Goal: Find specific page/section: Find specific page/section

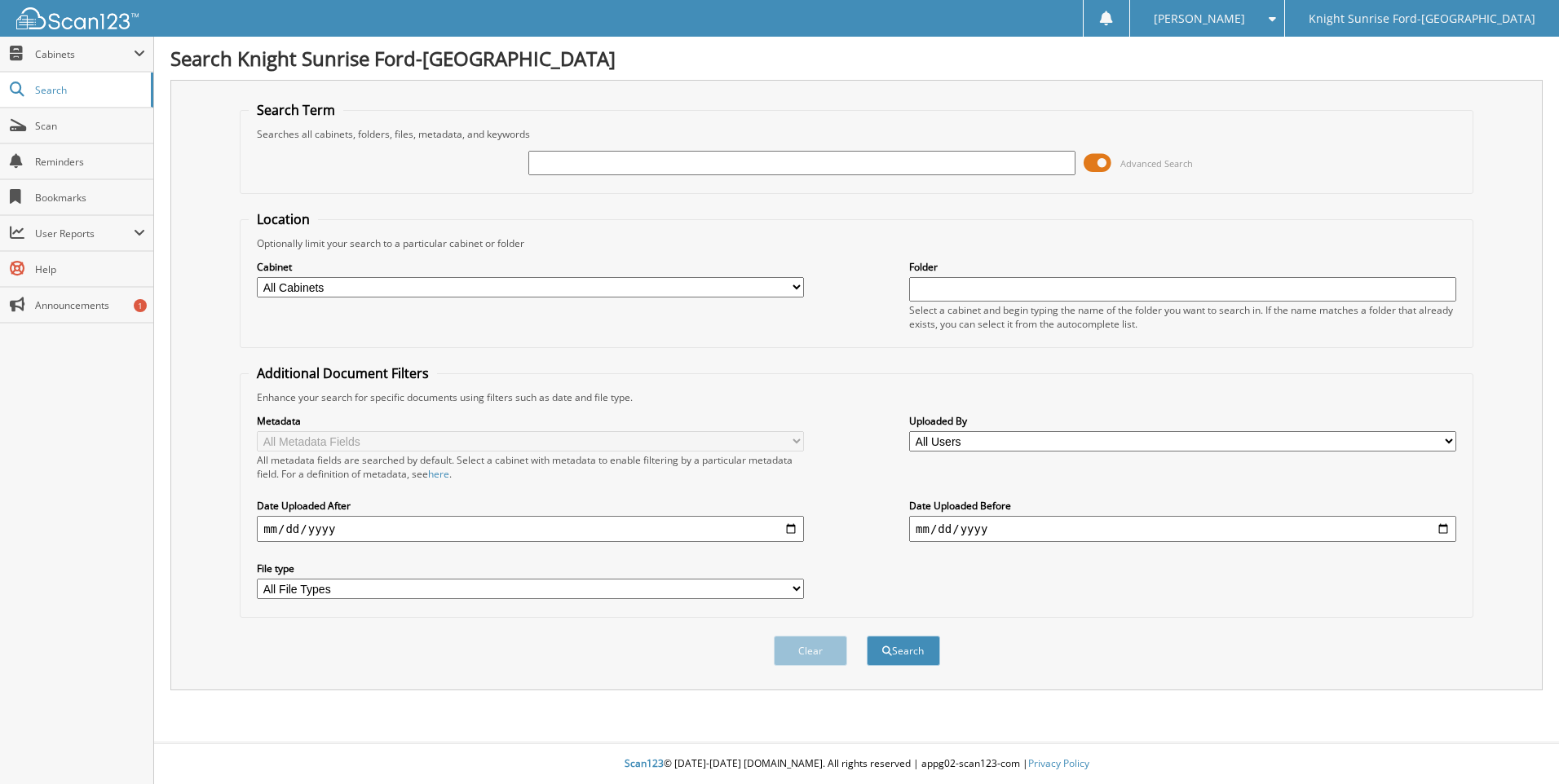
click at [719, 159] on input "text" at bounding box center [802, 163] width 547 height 25
type input "646700"
click at [867, 636] on button "Search" at bounding box center [903, 651] width 73 height 30
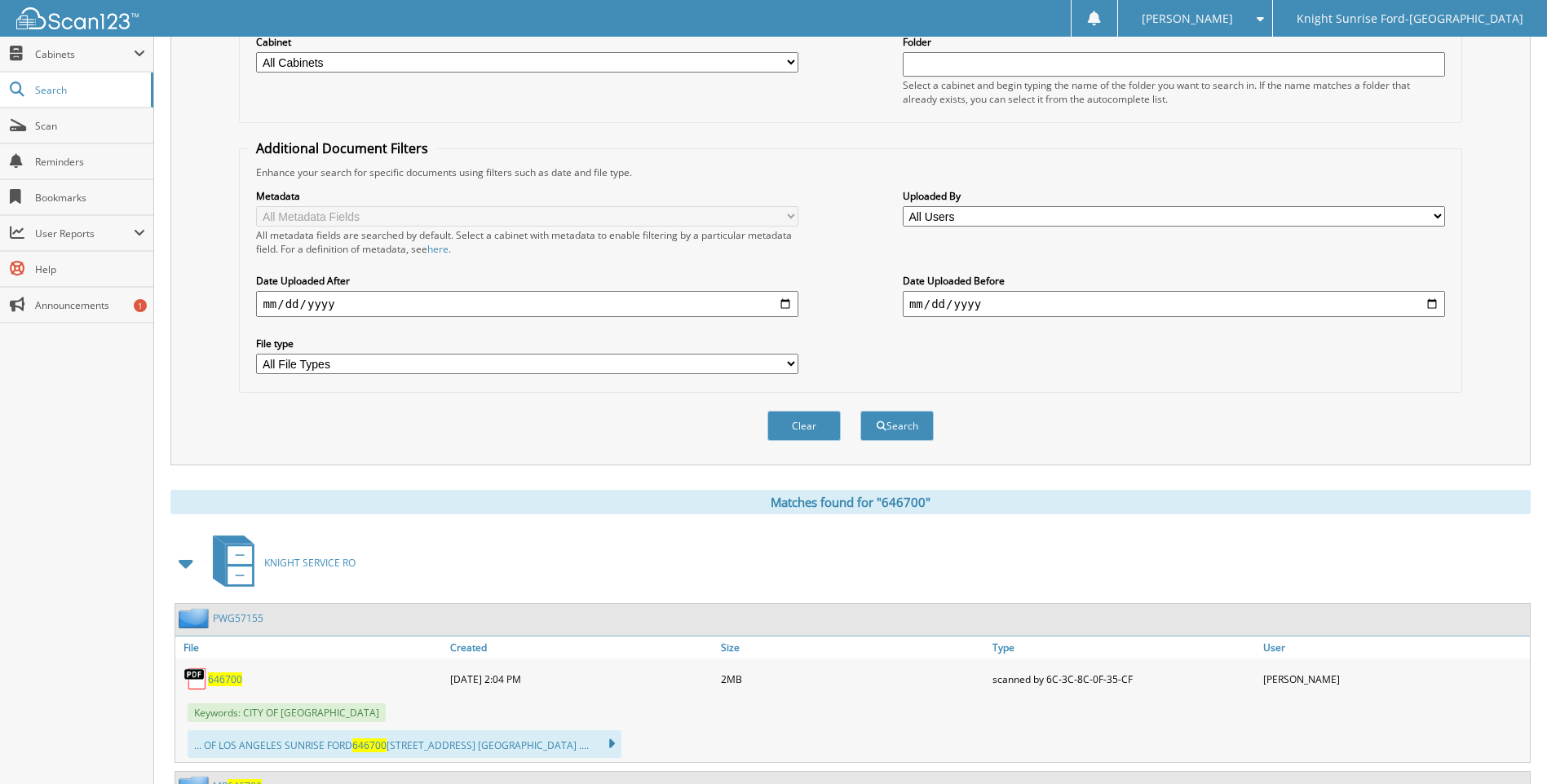
scroll to position [326, 0]
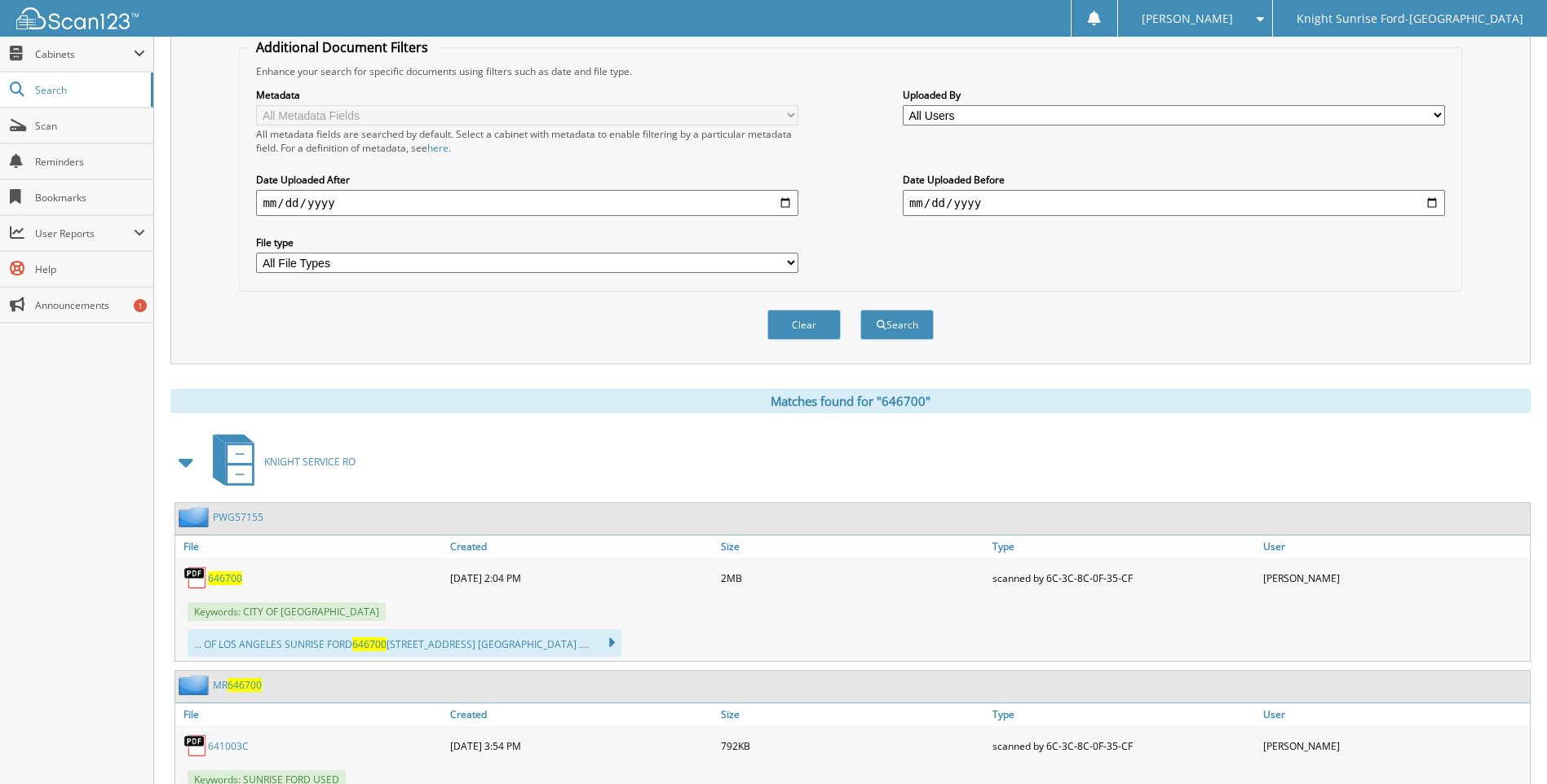
click at [238, 579] on span "646700" at bounding box center [225, 579] width 34 height 14
